Goal: Task Accomplishment & Management: Use online tool/utility

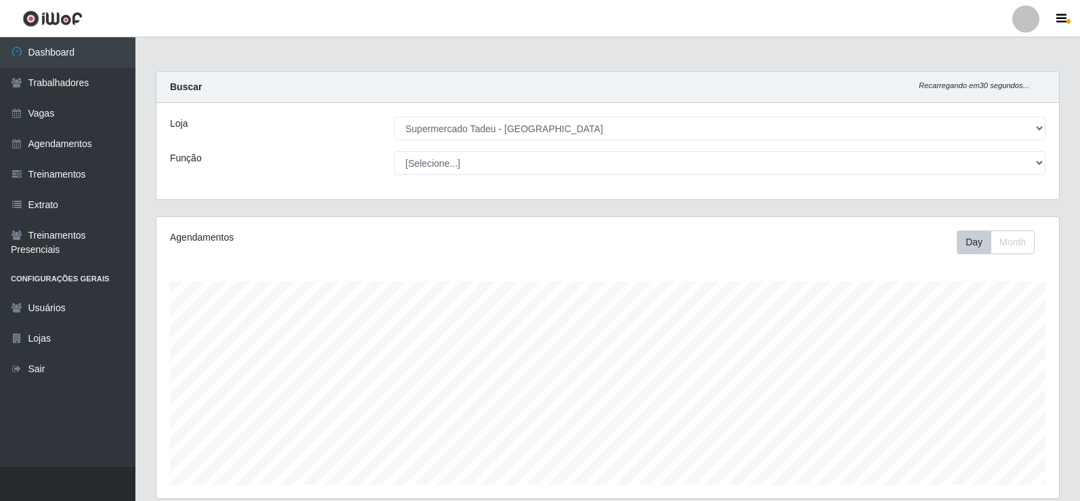
select select "195"
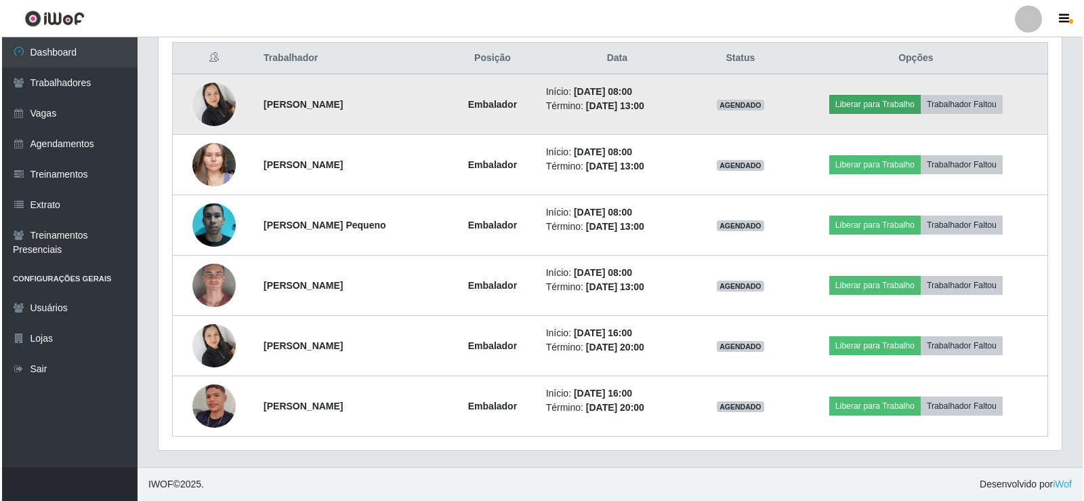
scroll to position [281, 903]
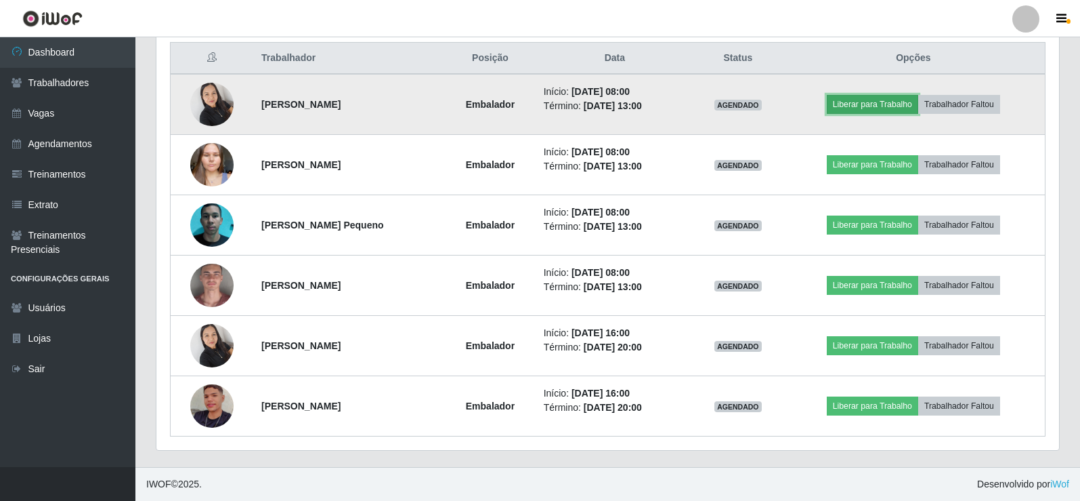
click at [889, 102] on button "Liberar para Trabalho" at bounding box center [872, 104] width 91 height 19
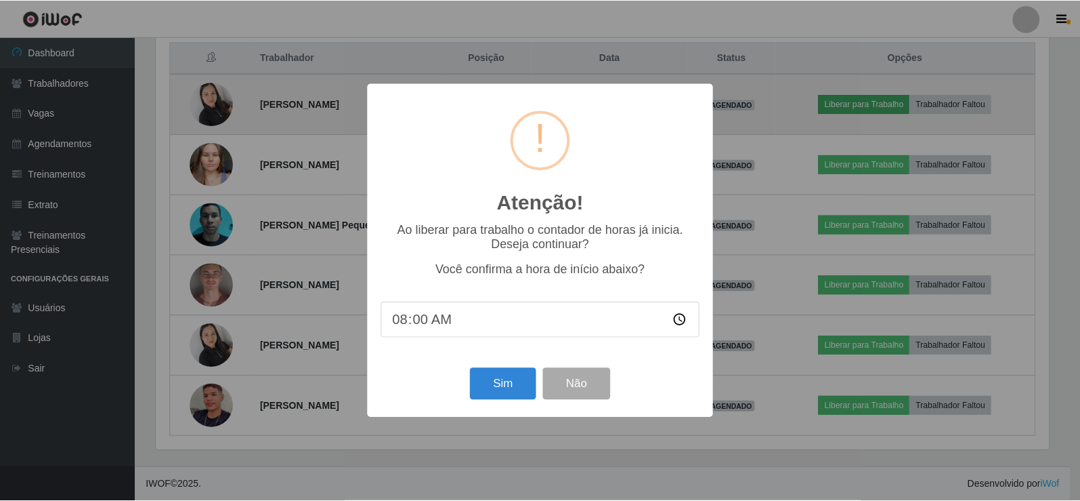
scroll to position [281, 896]
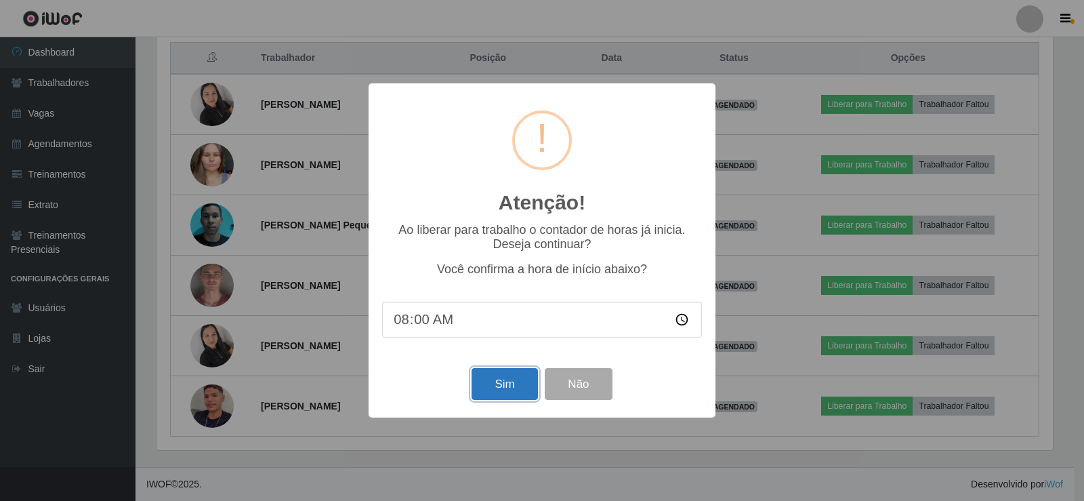
click at [515, 387] on button "Sim" at bounding box center [504, 384] width 66 height 32
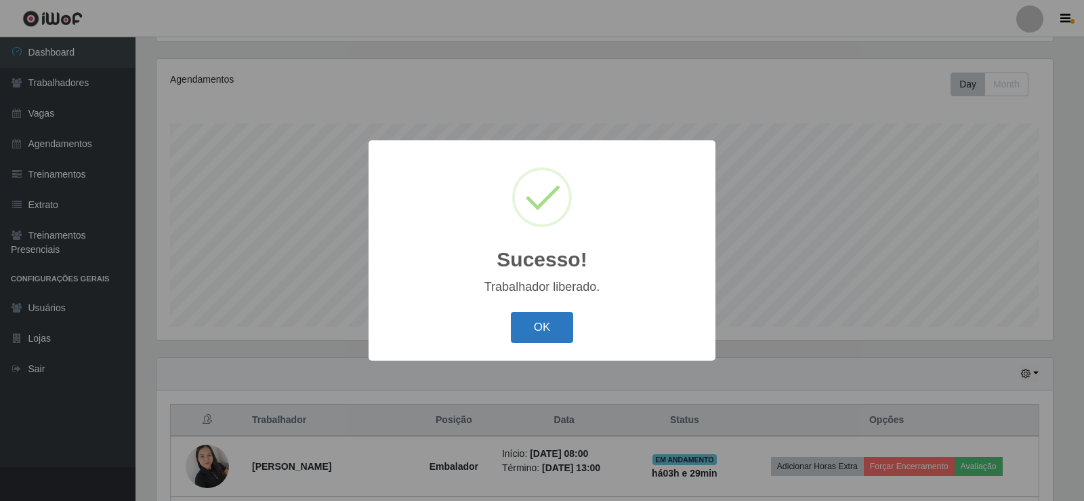
click at [545, 318] on button "OK" at bounding box center [542, 328] width 63 height 32
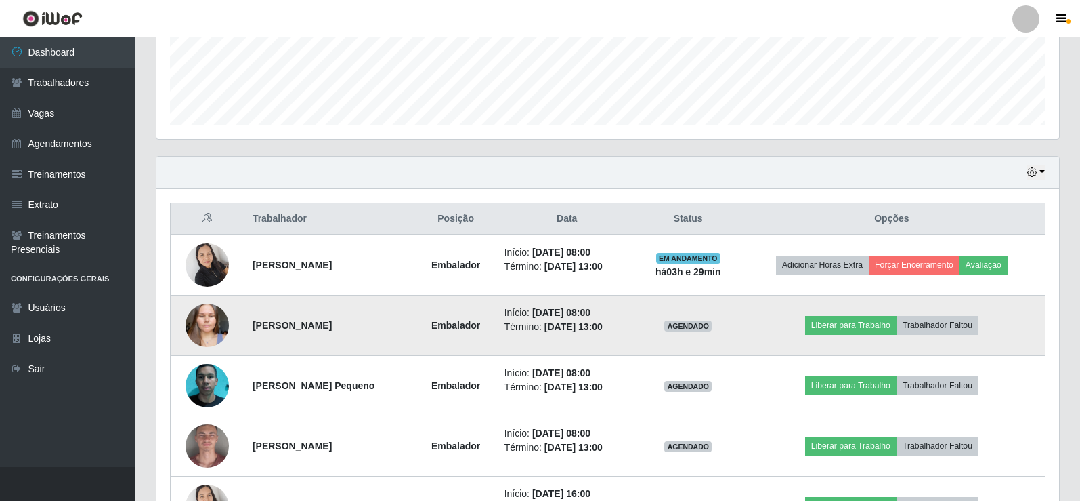
scroll to position [361, 0]
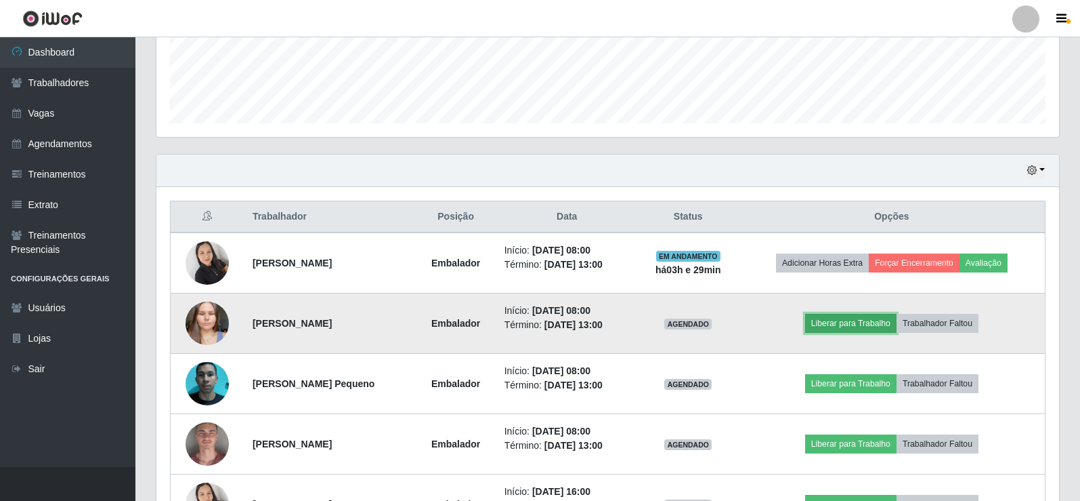
click at [884, 322] on button "Liberar para Trabalho" at bounding box center [850, 323] width 91 height 19
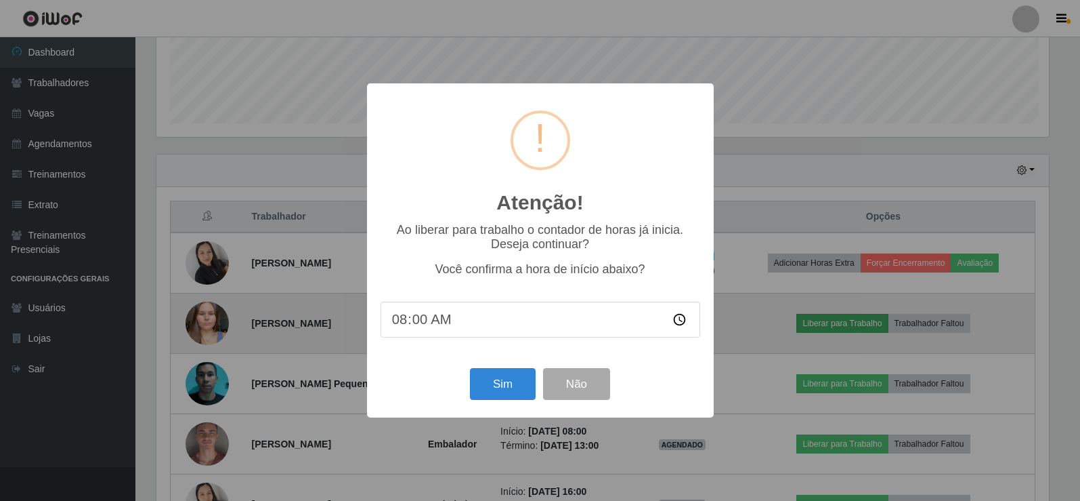
scroll to position [281, 896]
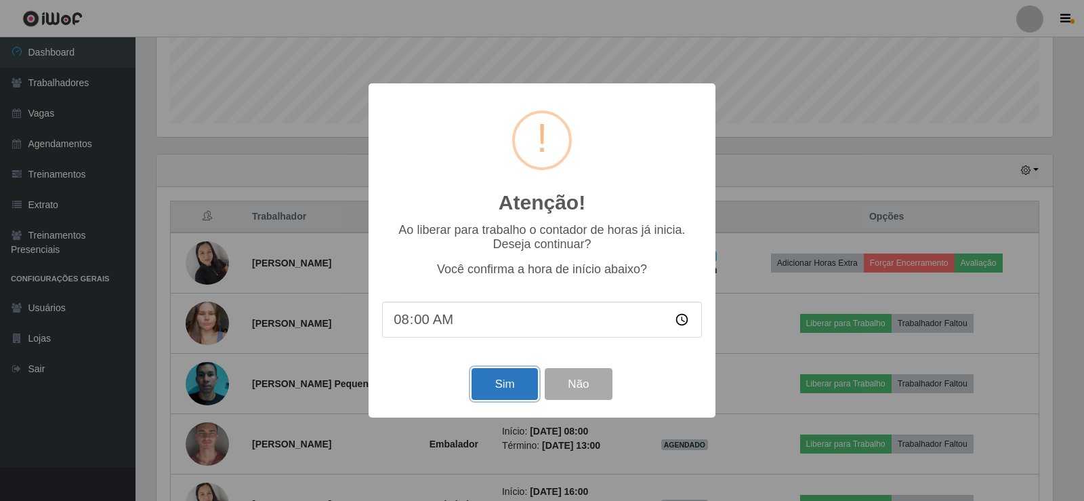
click at [509, 380] on button "Sim" at bounding box center [504, 384] width 66 height 32
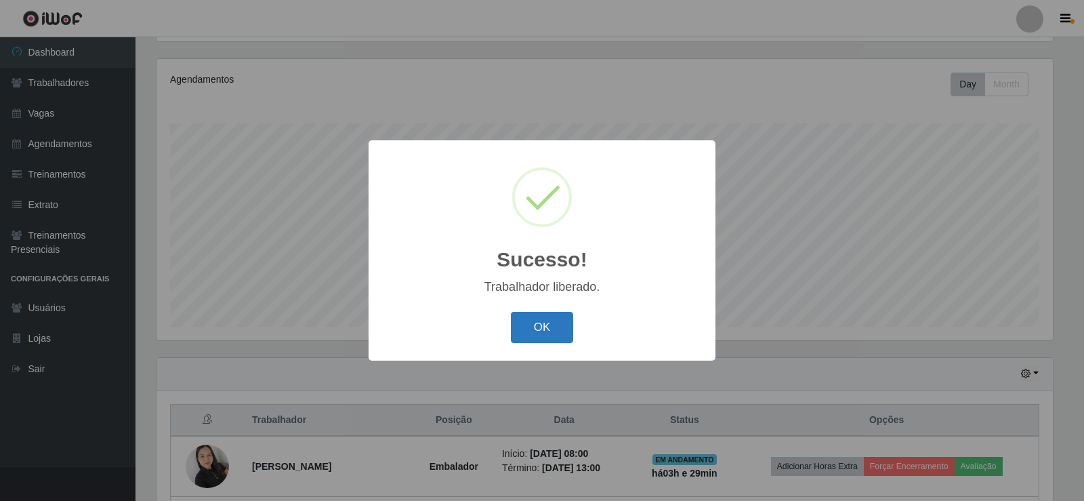
click at [530, 313] on button "OK" at bounding box center [542, 328] width 63 height 32
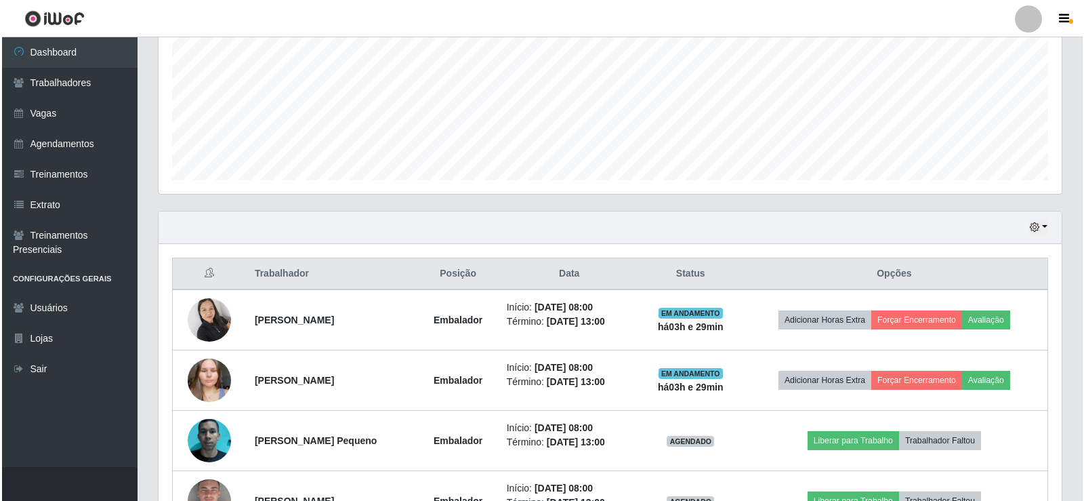
scroll to position [497, 0]
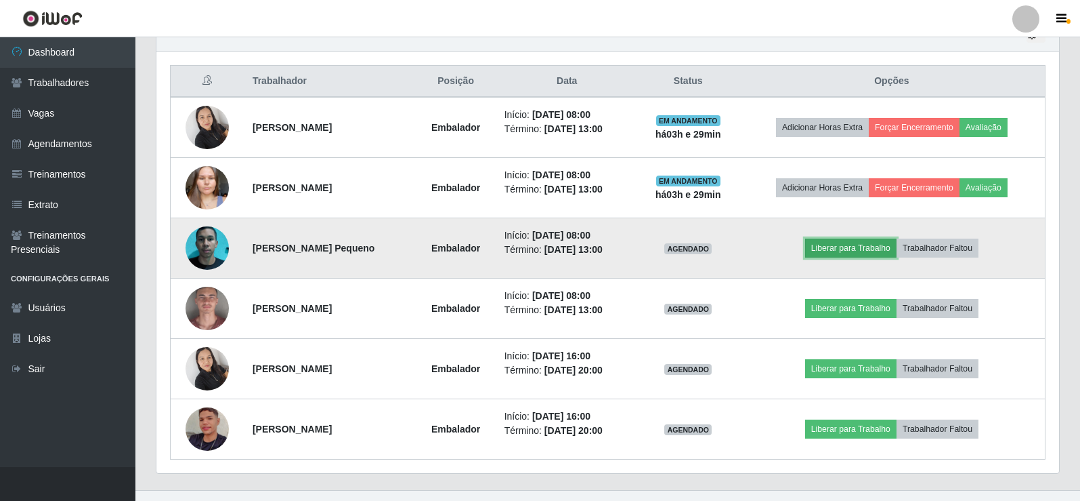
click at [846, 243] on button "Liberar para Trabalho" at bounding box center [850, 247] width 91 height 19
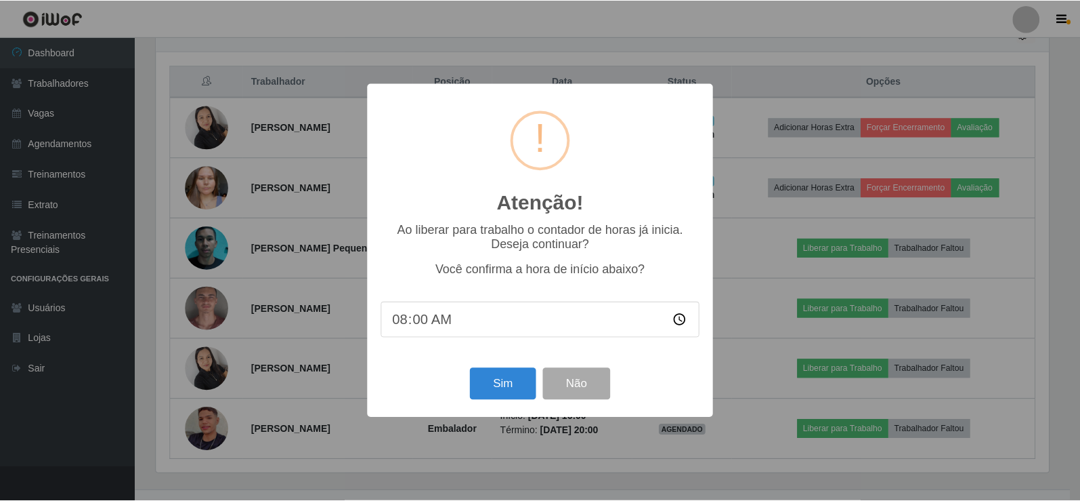
scroll to position [281, 896]
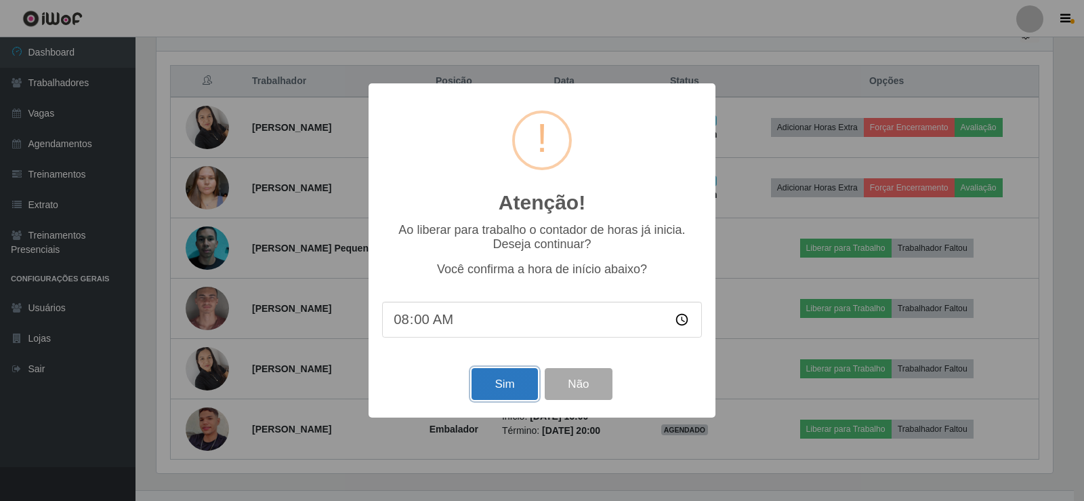
click at [488, 394] on button "Sim" at bounding box center [504, 384] width 66 height 32
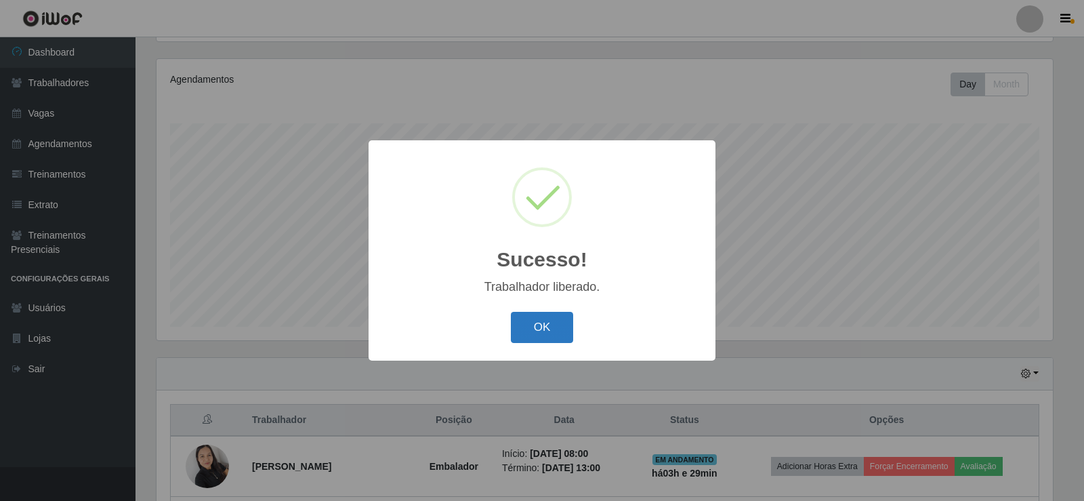
click at [564, 331] on button "OK" at bounding box center [542, 328] width 63 height 32
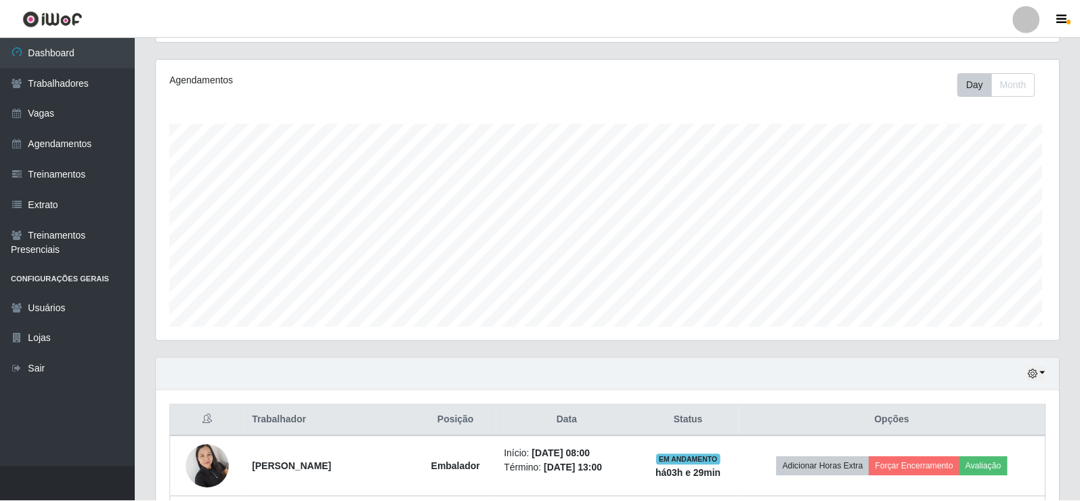
scroll to position [0, 0]
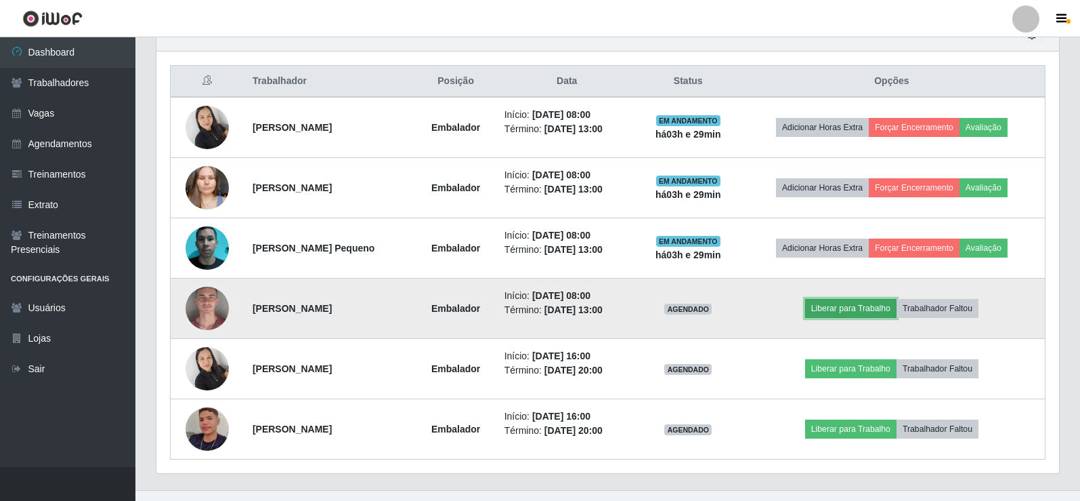
click at [837, 306] on button "Liberar para Trabalho" at bounding box center [850, 308] width 91 height 19
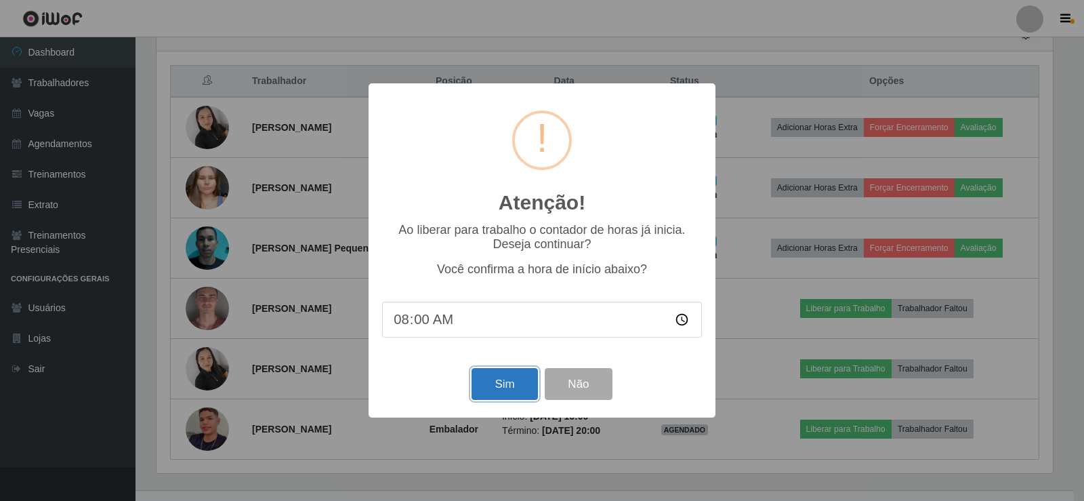
click at [503, 383] on button "Sim" at bounding box center [504, 384] width 66 height 32
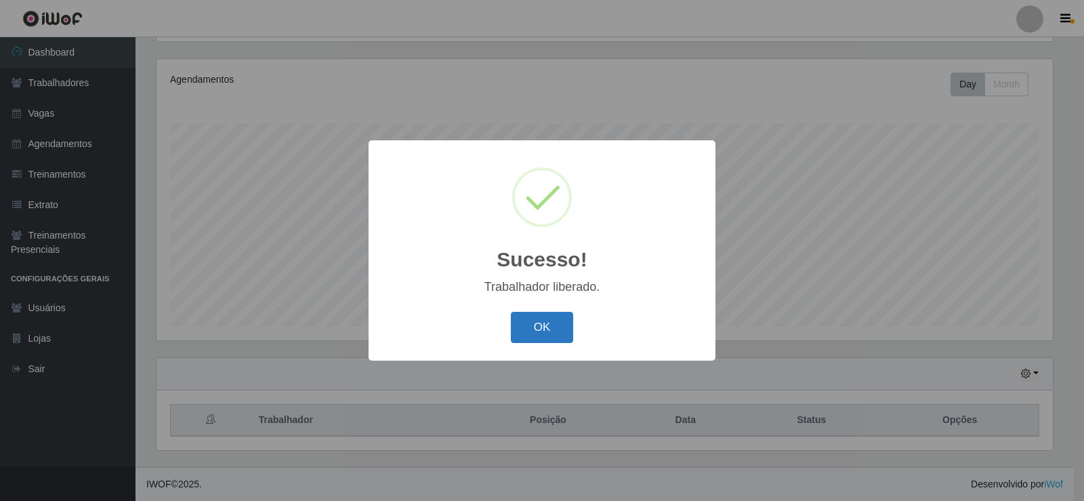
click at [529, 337] on button "OK" at bounding box center [542, 328] width 63 height 32
